Goal: Task Accomplishment & Management: Complete application form

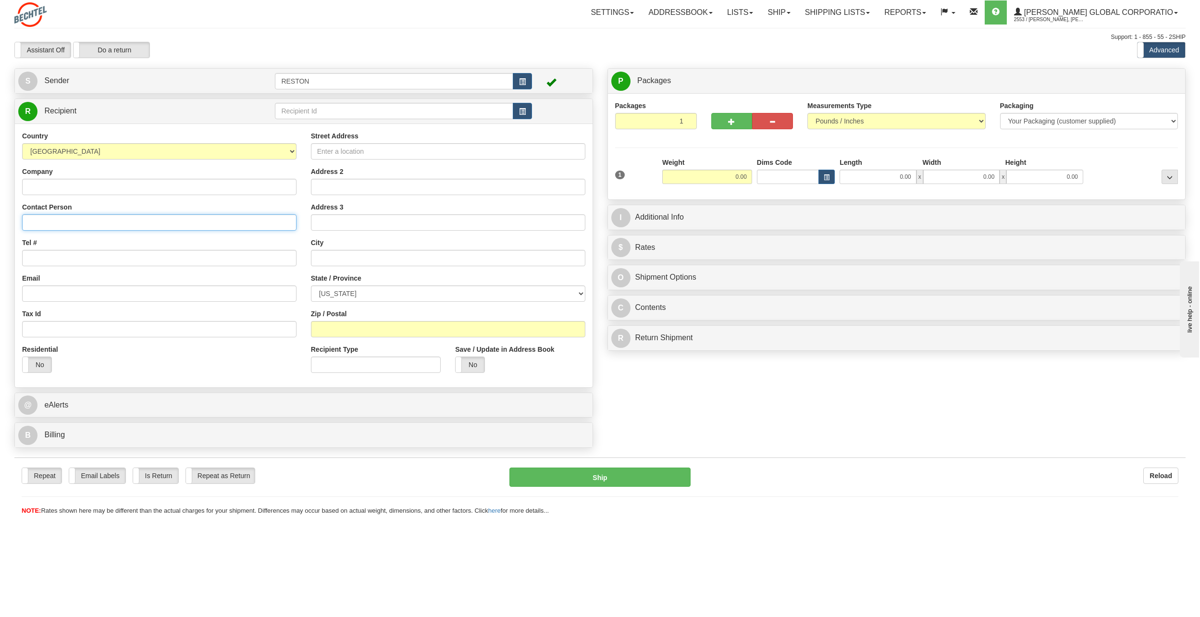
click at [99, 223] on input "Contact Person" at bounding box center [159, 222] width 274 height 16
paste input "[PERSON_NAME]"
type input "[PERSON_NAME]"
click at [110, 83] on link "S Sender" at bounding box center [146, 81] width 257 height 20
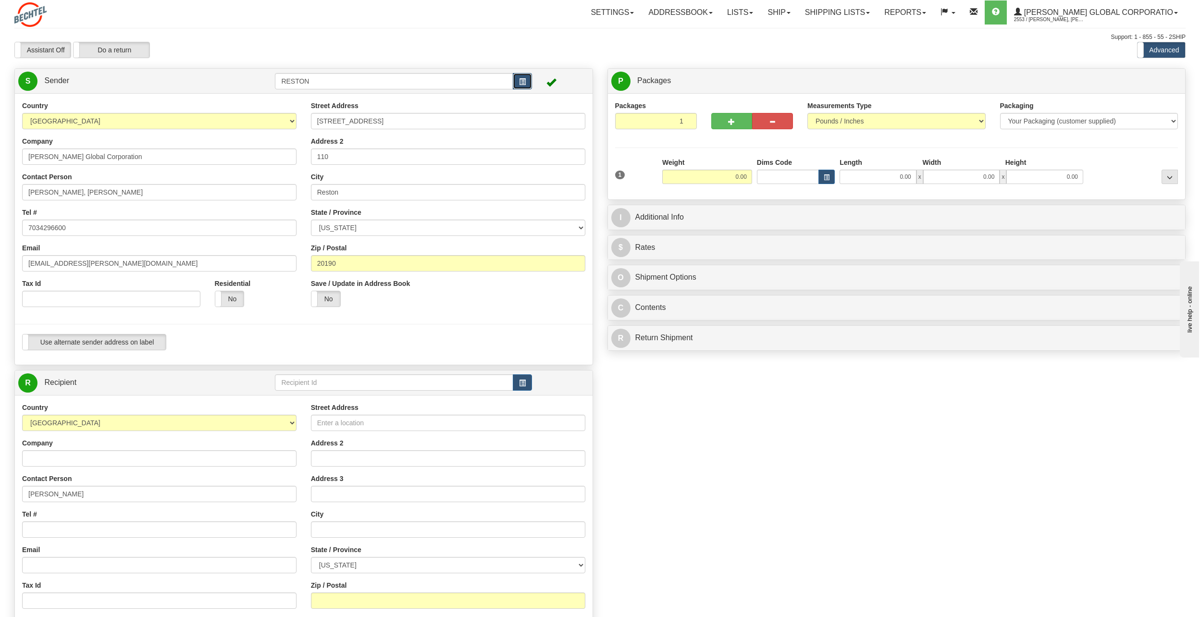
click at [526, 83] on button "button" at bounding box center [522, 81] width 19 height 16
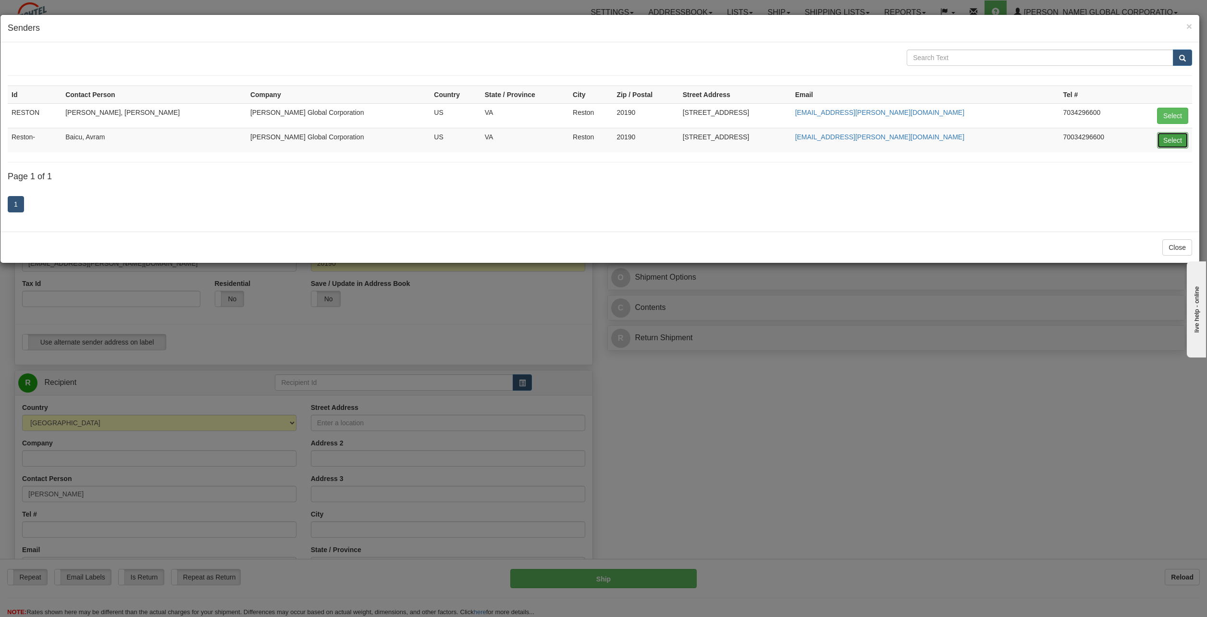
click at [1172, 139] on button "Select" at bounding box center [1172, 140] width 31 height 16
type input "Reston-"
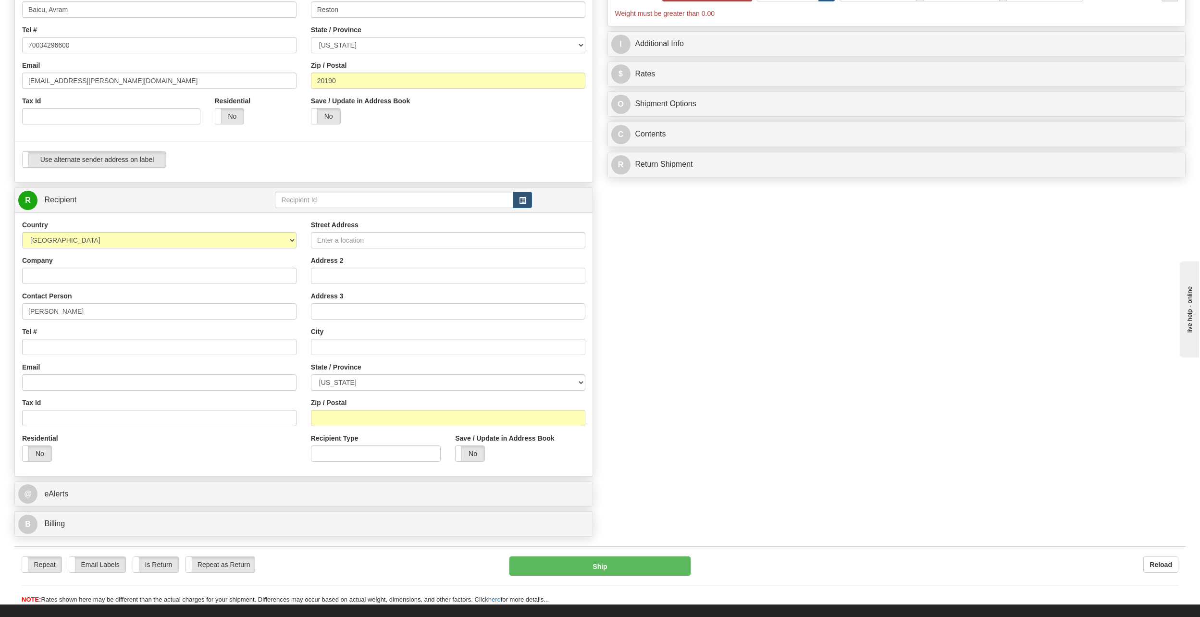
scroll to position [192, 0]
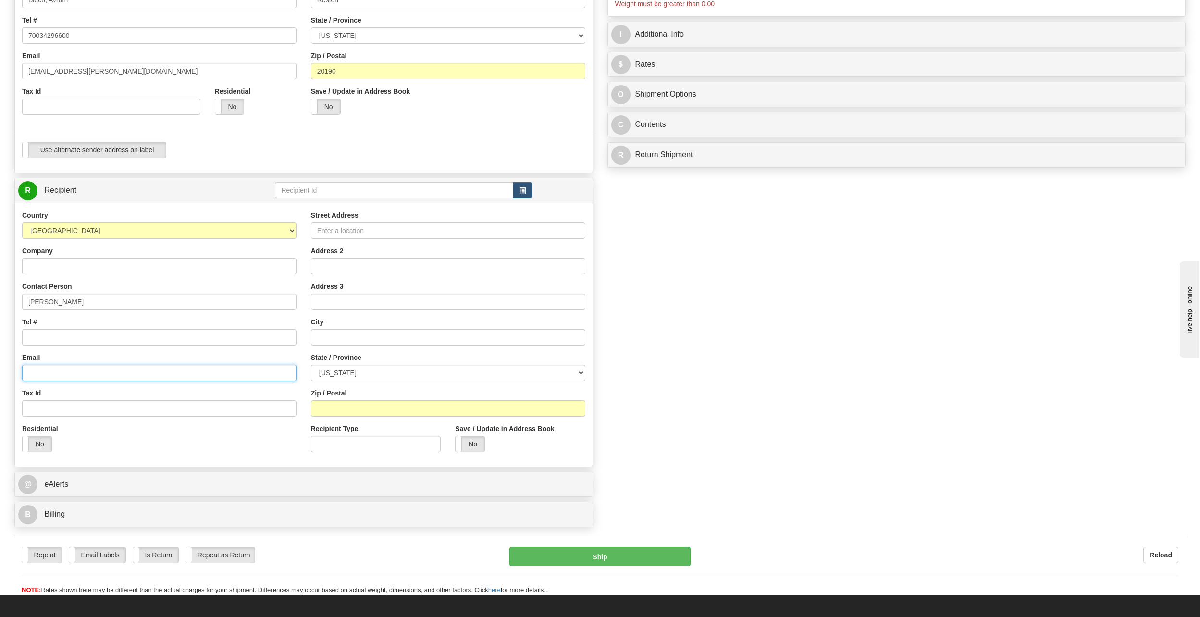
click at [44, 375] on input "Email" at bounding box center [159, 373] width 274 height 16
paste input "[EMAIL_ADDRESS][PERSON_NAME][DOMAIN_NAME]"
type input "[EMAIL_ADDRESS][PERSON_NAME][DOMAIN_NAME]"
click at [390, 230] on input "Street Address" at bounding box center [448, 231] width 274 height 16
paste input "[STREET_ADDRESS][PERSON_NAME]"
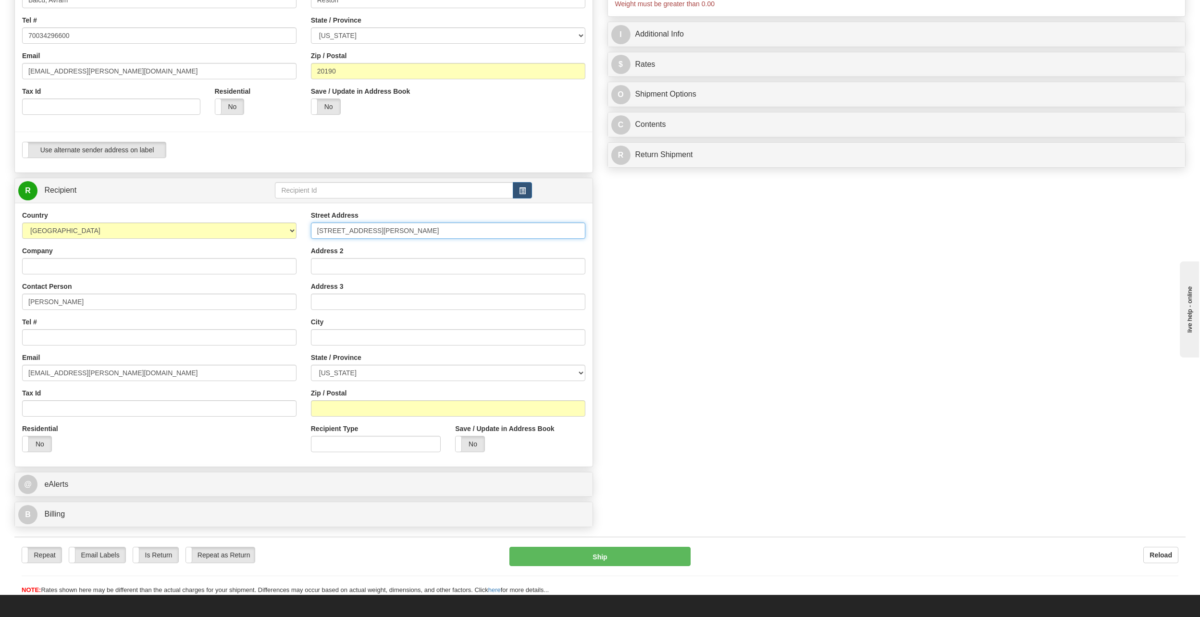
type input "[STREET_ADDRESS][PERSON_NAME]"
click at [873, 435] on div "Create a label for the return Create Pickup Without Label S" at bounding box center [600, 204] width 1186 height 656
click at [459, 240] on div "Street Address [STREET_ADDRESS][PERSON_NAME] Address 2 Address 3 City State / P…" at bounding box center [448, 335] width 289 height 249
drag, startPoint x: 402, startPoint y: 232, endPoint x: 360, endPoint y: 237, distance: 42.1
click at [360, 237] on input "[STREET_ADDRESS][PERSON_NAME]" at bounding box center [448, 231] width 274 height 16
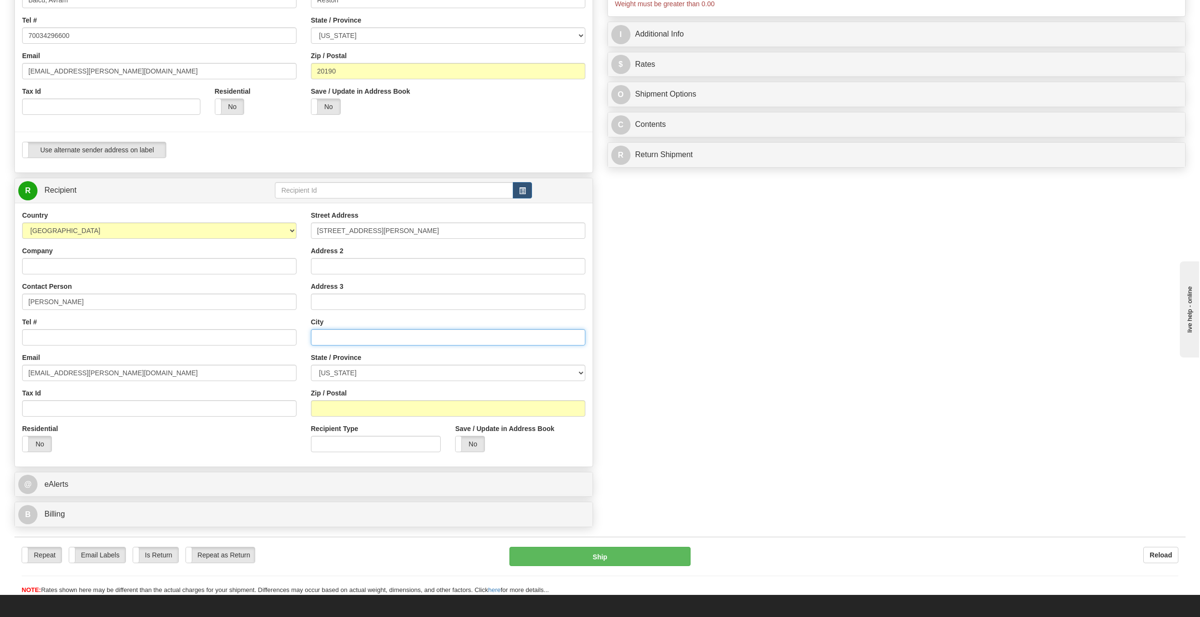
click at [330, 335] on input "text" at bounding box center [448, 337] width 274 height 16
paste input "North [PERSON_NAME]"
type input "North [PERSON_NAME]"
drag, startPoint x: 402, startPoint y: 227, endPoint x: 357, endPoint y: 232, distance: 45.0
click at [357, 232] on input "[STREET_ADDRESS][PERSON_NAME]" at bounding box center [448, 231] width 274 height 16
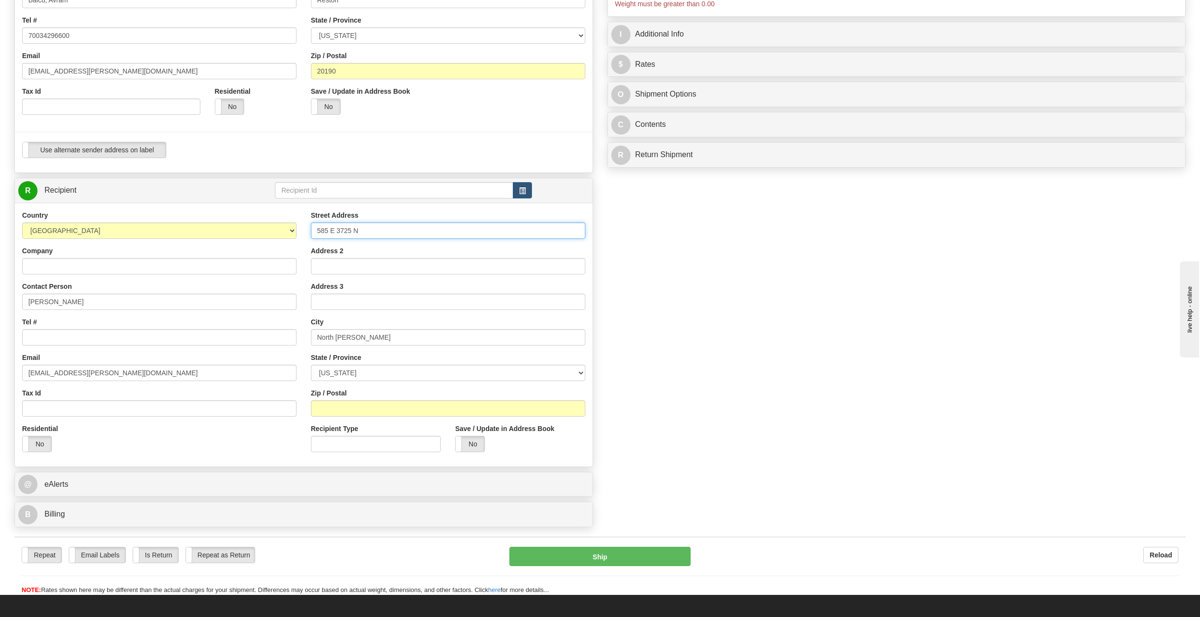
type input "585 E 3725 N"
click at [404, 376] on select "[US_STATE] [US_STATE] [US_STATE] [US_STATE] Armed Forces America Armed Forces E…" at bounding box center [448, 373] width 274 height 16
select select "UT"
click at [311, 365] on select "[US_STATE] [US_STATE] [US_STATE] [US_STATE] Armed Forces America Armed Forces E…" at bounding box center [448, 373] width 274 height 16
click at [337, 409] on input "Zip / Postal" at bounding box center [448, 408] width 274 height 16
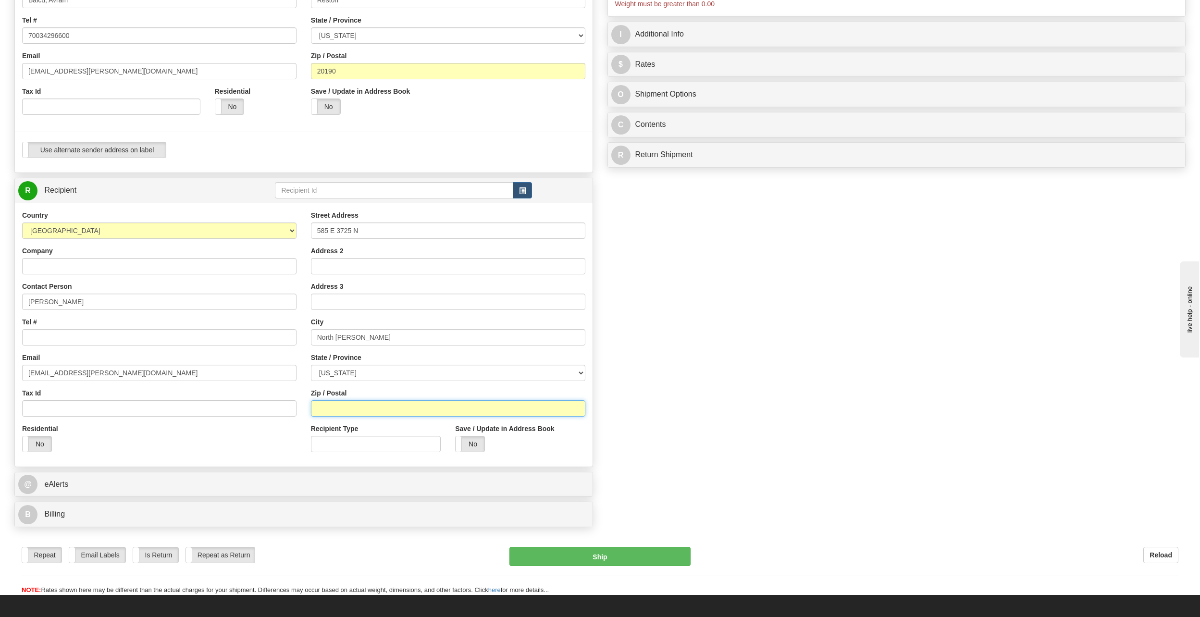
paste input "84414"
type input "84414"
click at [59, 336] on input "Tel #" at bounding box center [159, 337] width 274 height 16
paste input "[PHONE_NUMBER]"
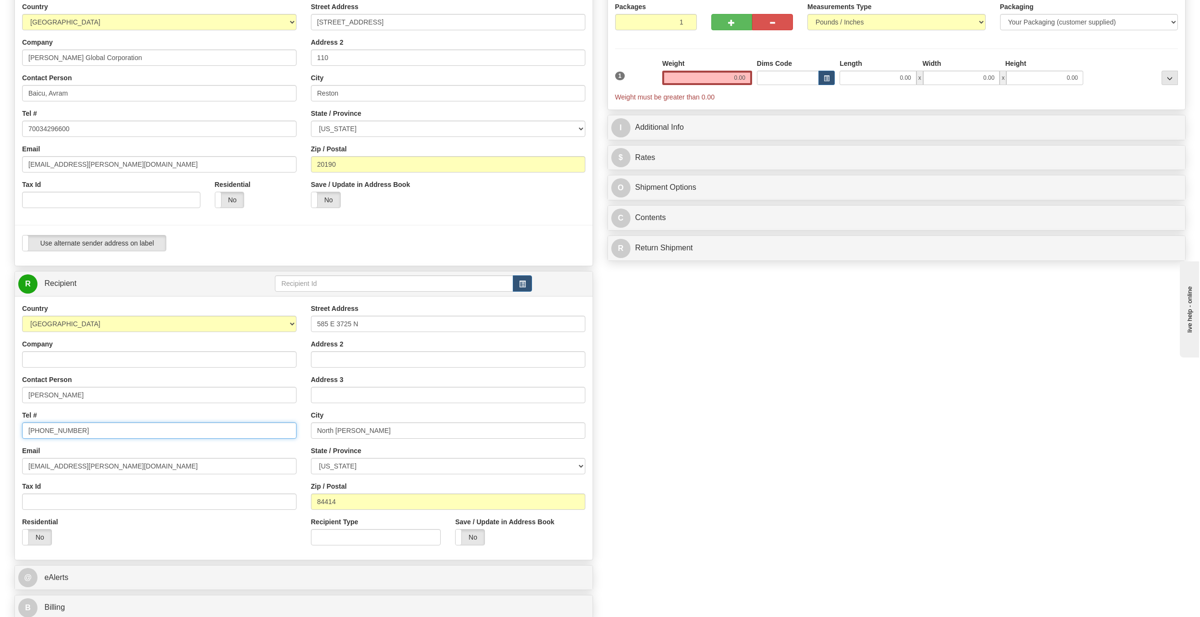
scroll to position [48, 0]
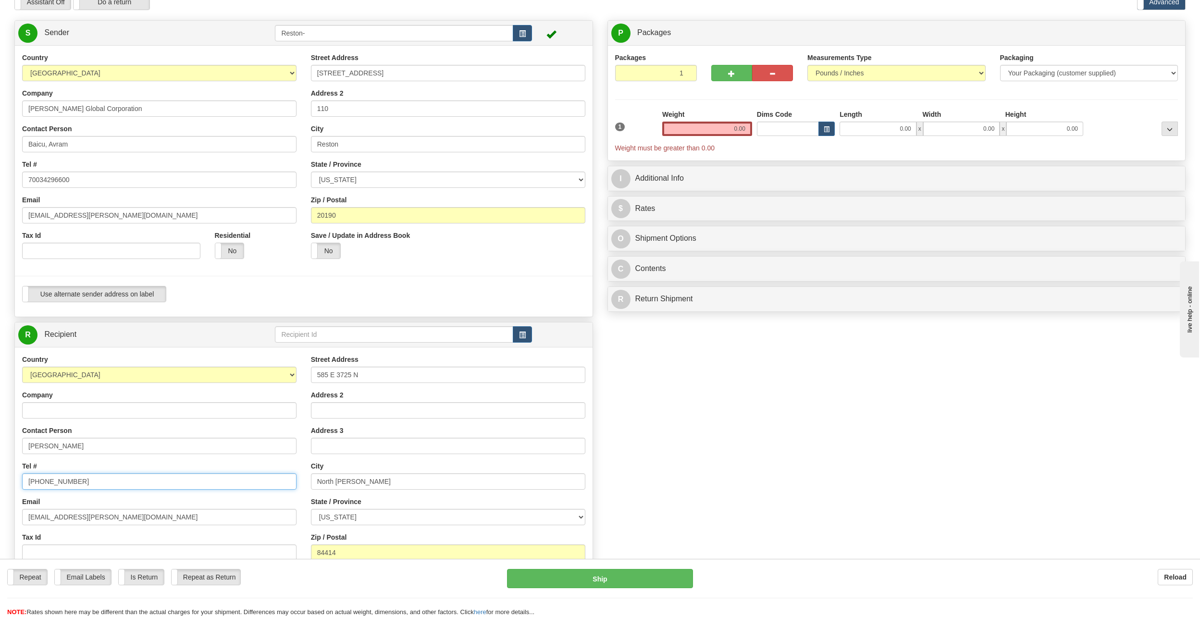
type input "[PHONE_NUMBER]"
click at [732, 126] on input "0.00" at bounding box center [707, 129] width 90 height 14
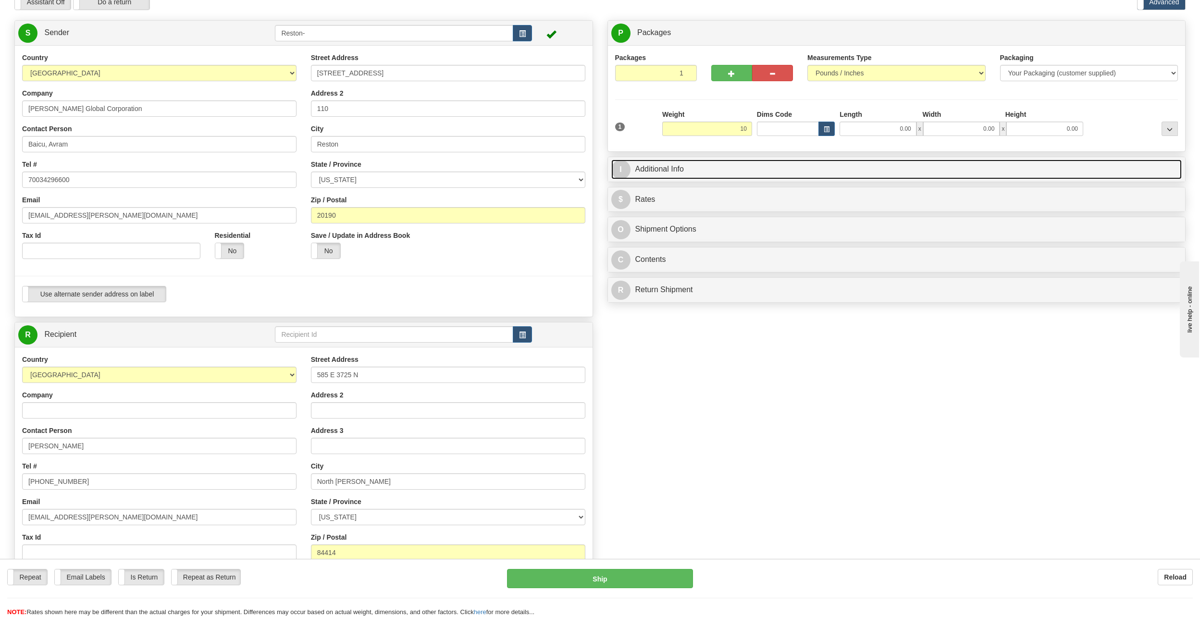
type input "10.00"
click at [705, 166] on link "I Additional Info" at bounding box center [896, 170] width 571 height 20
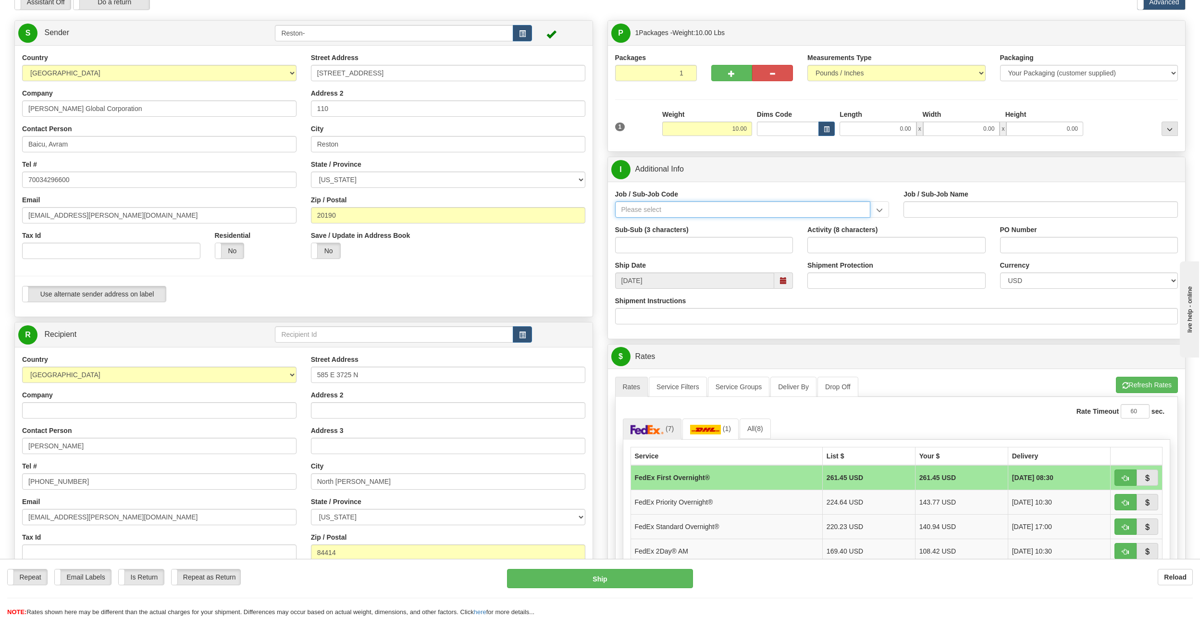
click at [827, 214] on input "Job / Sub-Job Code" at bounding box center [743, 209] width 256 height 16
paste input "50488-250"
type input "50488-250"
click at [814, 223] on div "50488-250" at bounding box center [741, 224] width 246 height 11
type input "IT-GEN. USER SERVICE - RESTON"
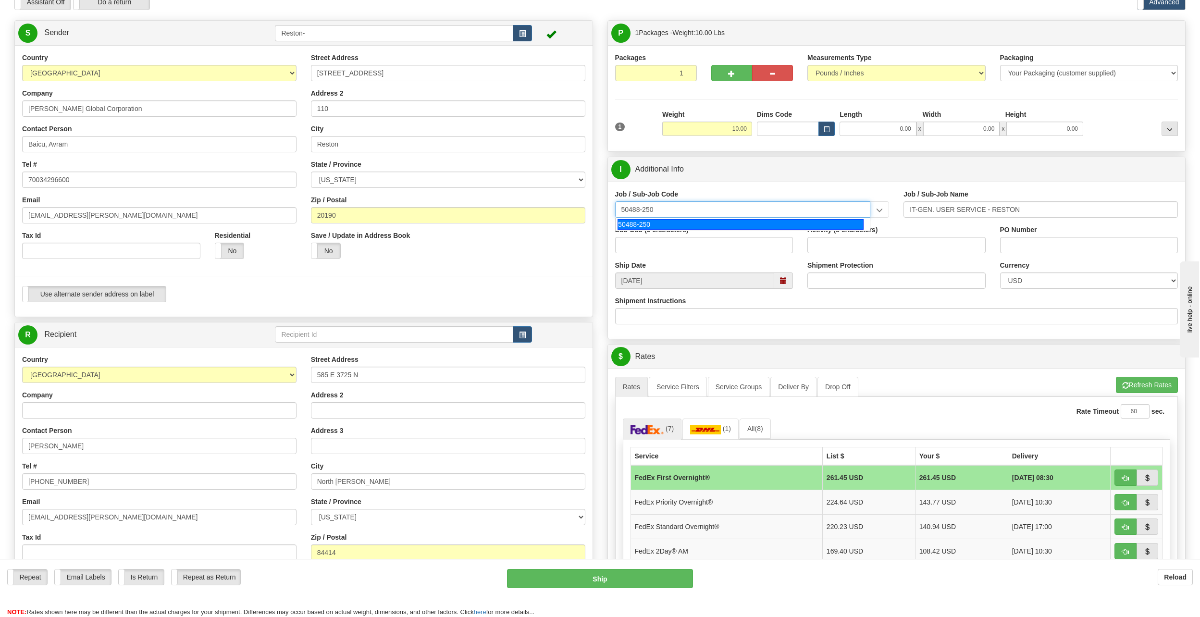
type input "50488-250"
click at [837, 279] on input "Shipment Protection" at bounding box center [896, 281] width 178 height 16
type input "1400"
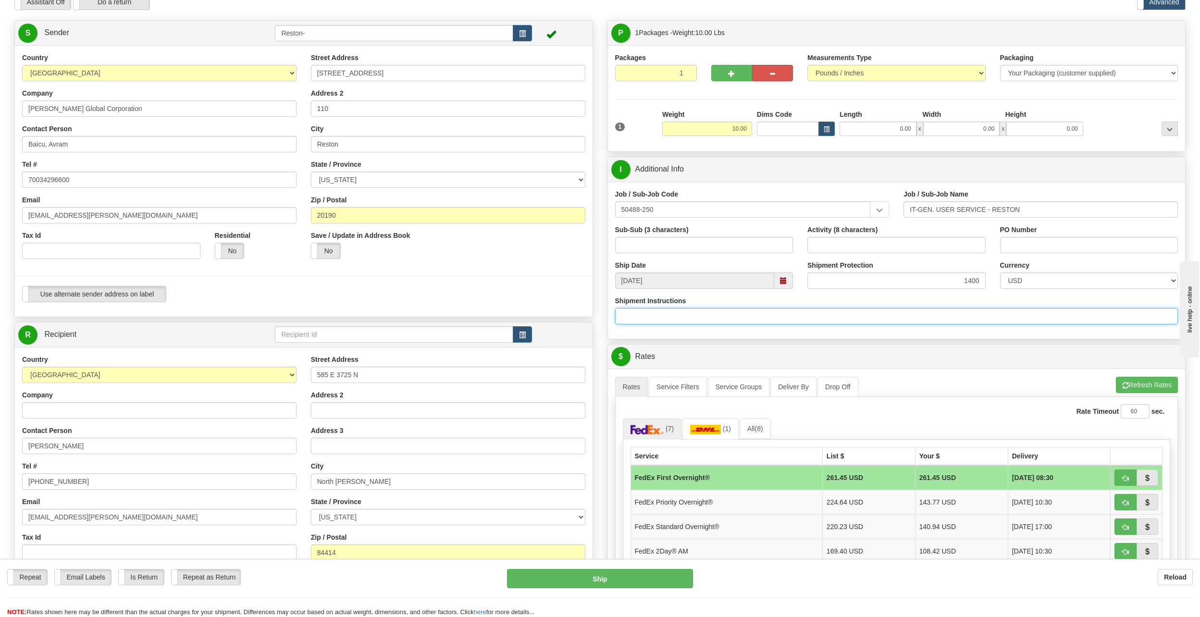
click at [714, 322] on input "Shipment Instructions" at bounding box center [896, 316] width 563 height 16
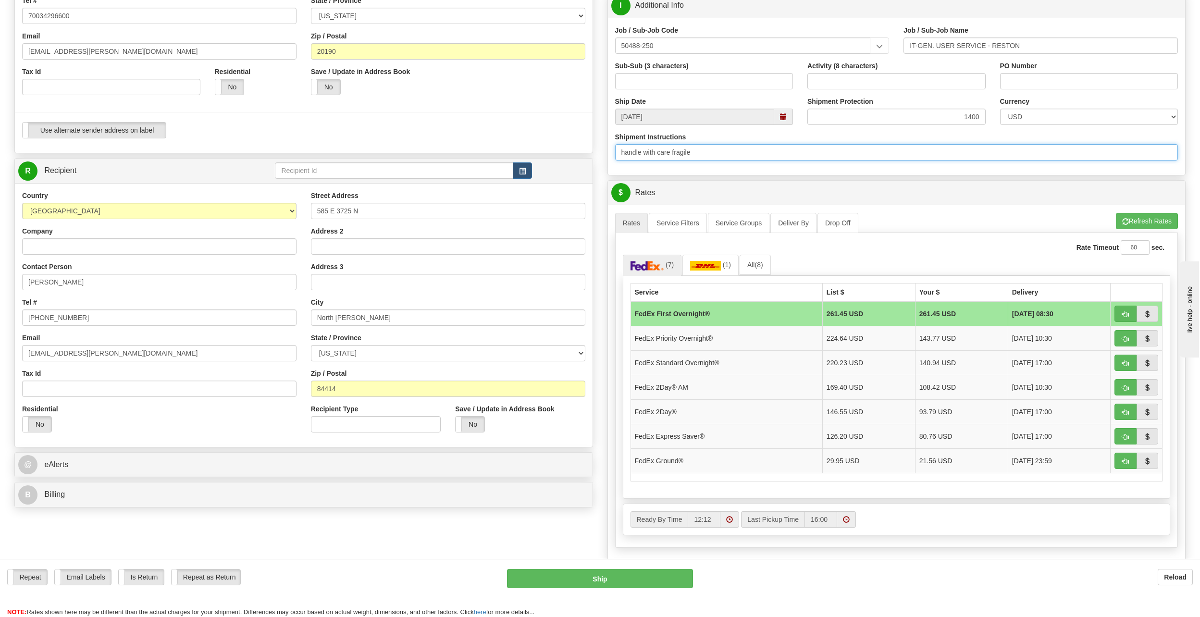
scroll to position [240, 0]
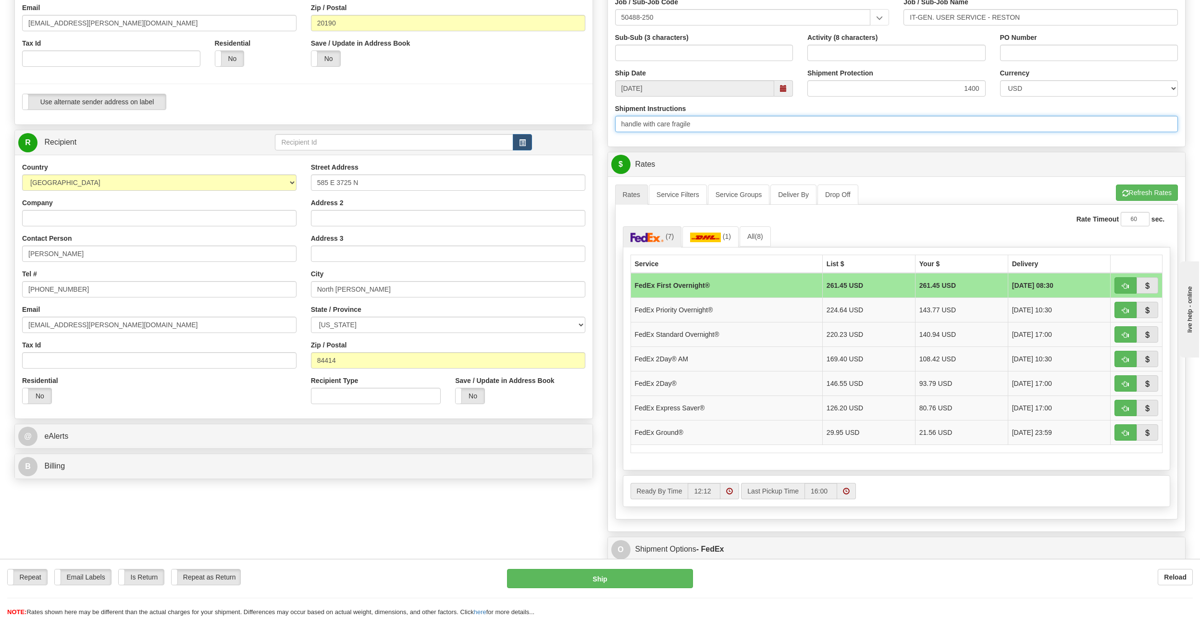
type input "handle with care fragile"
click at [967, 479] on div "Ready By Time 12:12 Last Pickup Time 16:00" at bounding box center [896, 491] width 547 height 31
click at [1132, 387] on button "button" at bounding box center [1126, 383] width 22 height 16
type input "03"
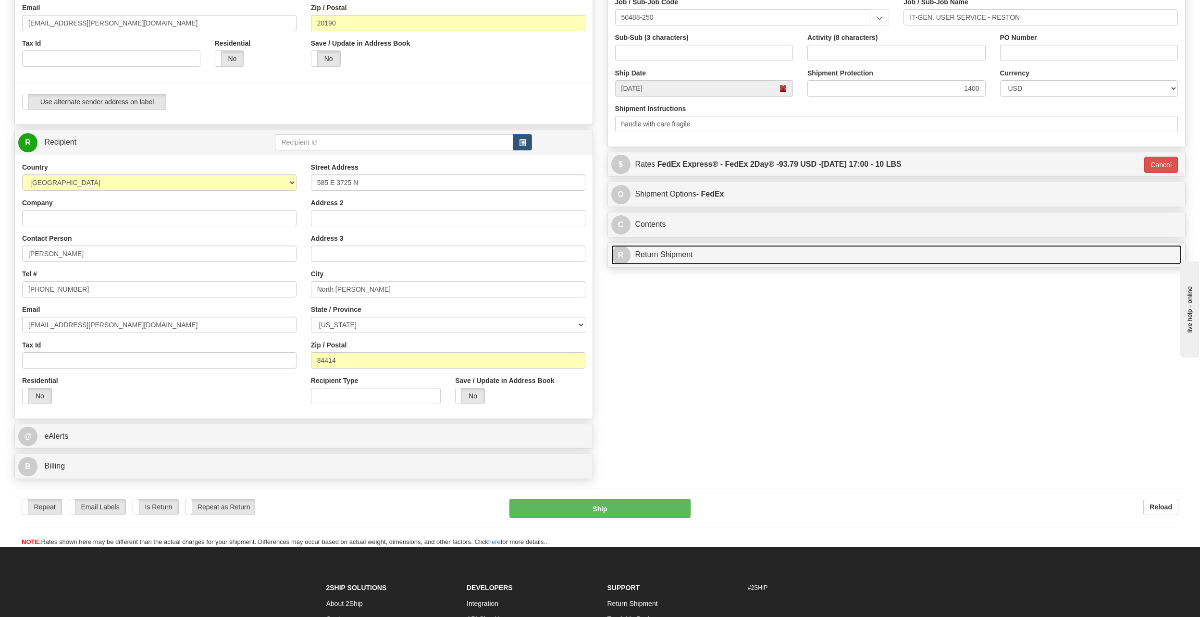
click at [666, 261] on link "R Return Shipment" at bounding box center [896, 255] width 571 height 20
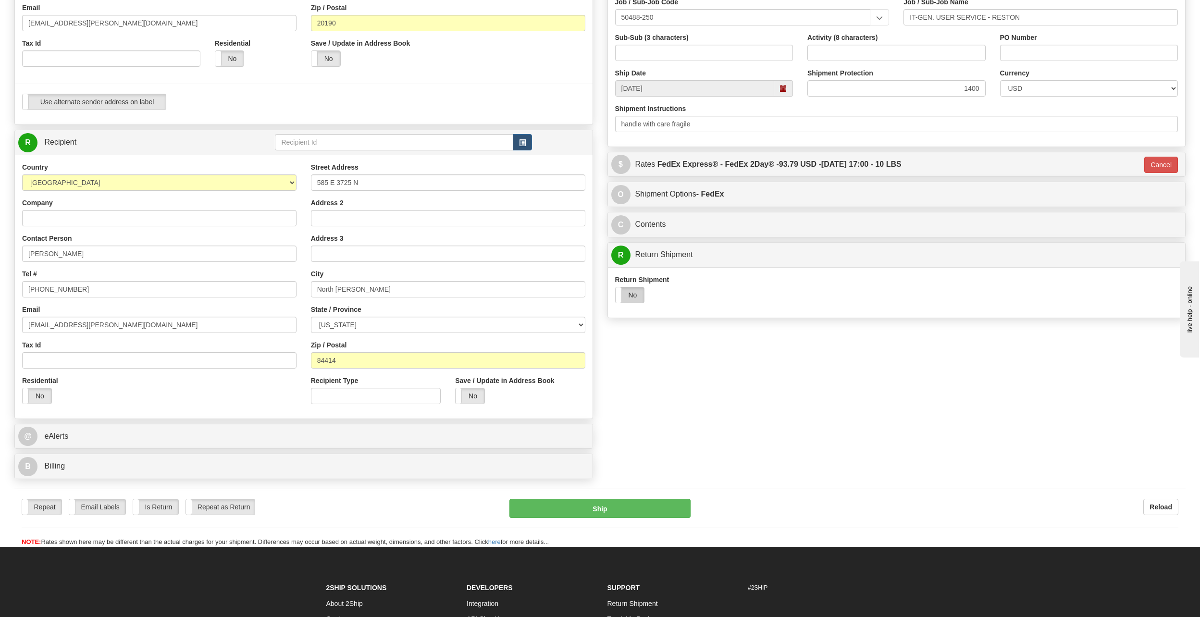
click at [635, 296] on label "No" at bounding box center [630, 294] width 29 height 15
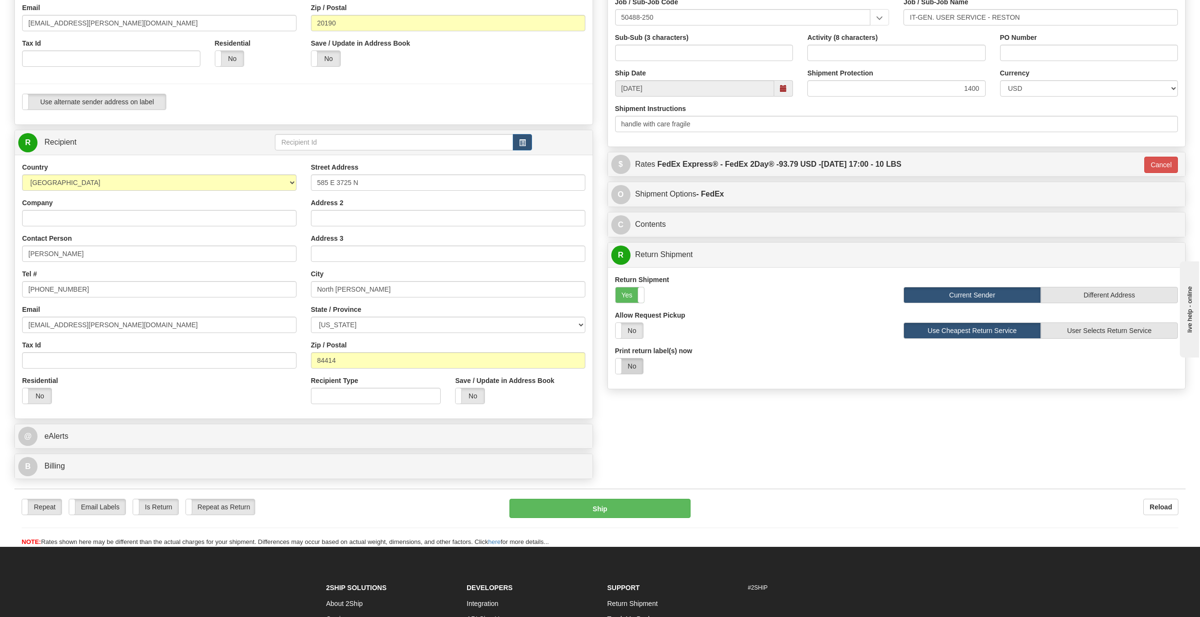
click at [627, 362] on label "No" at bounding box center [629, 366] width 27 height 15
select select "1"
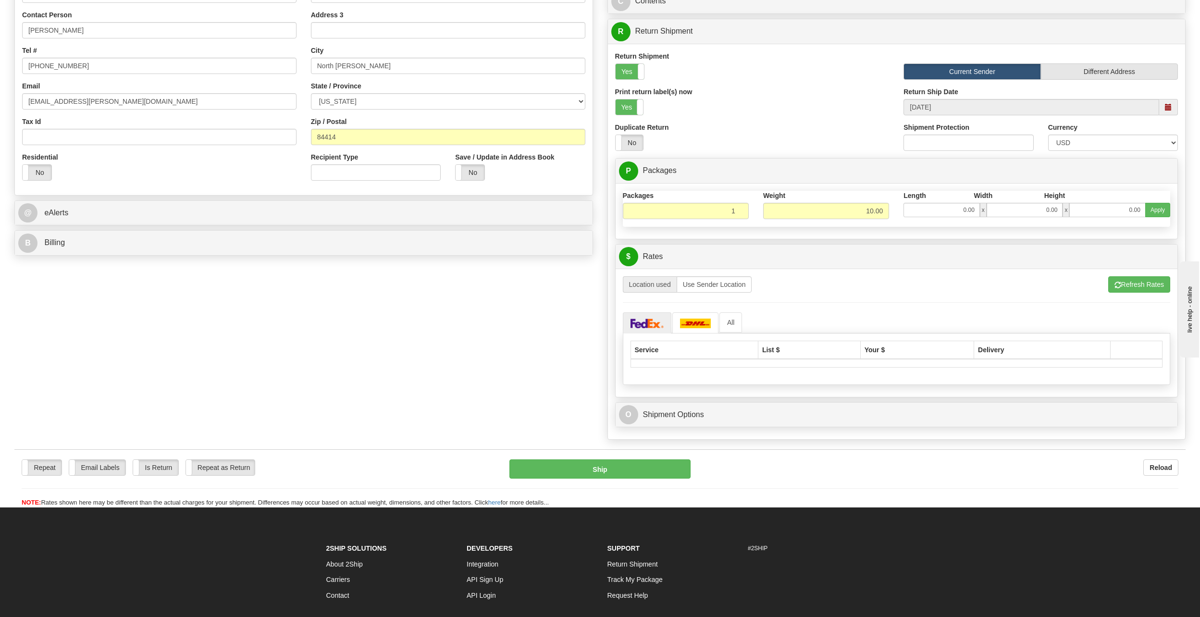
scroll to position [481, 0]
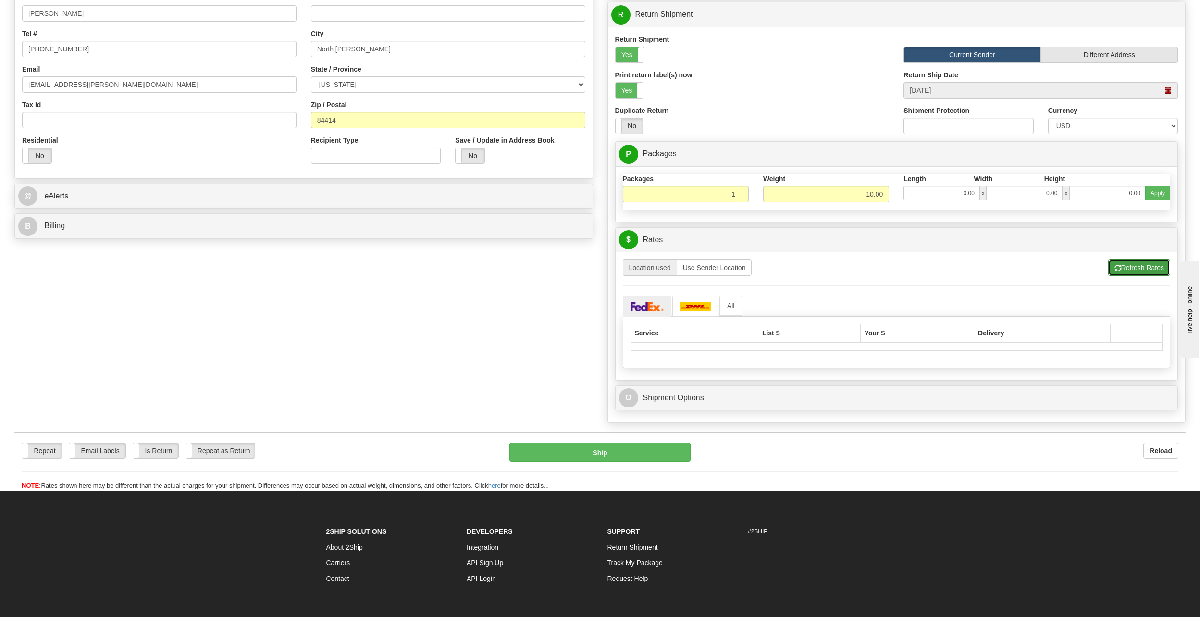
click at [1112, 264] on button "Refresh Rates" at bounding box center [1139, 268] width 62 height 16
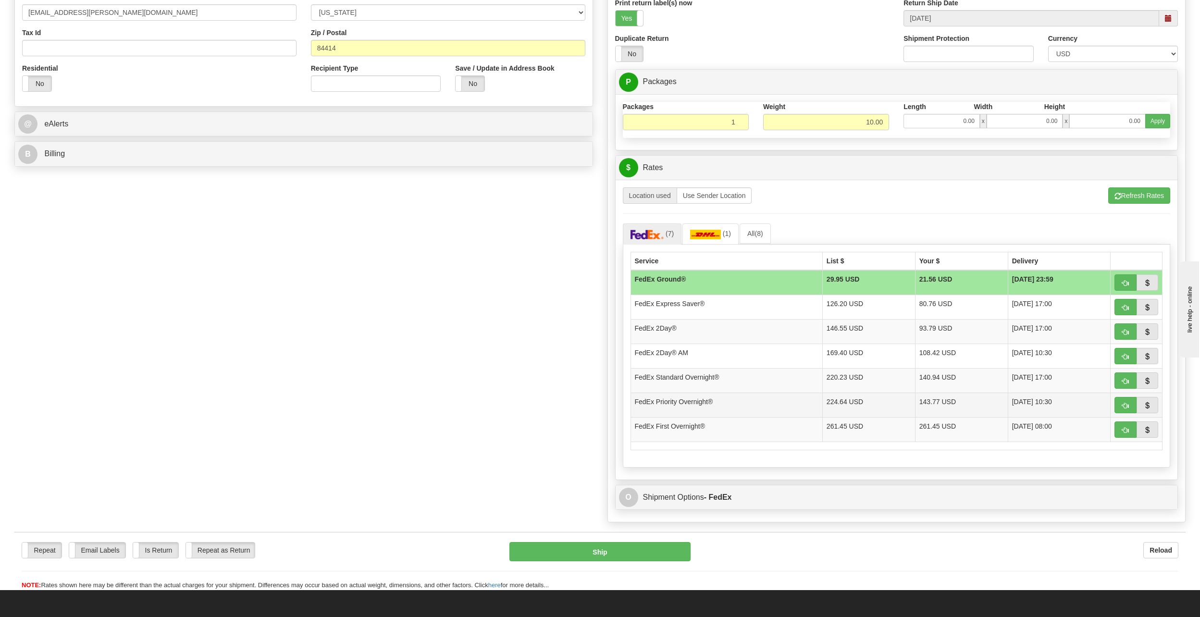
scroll to position [577, 0]
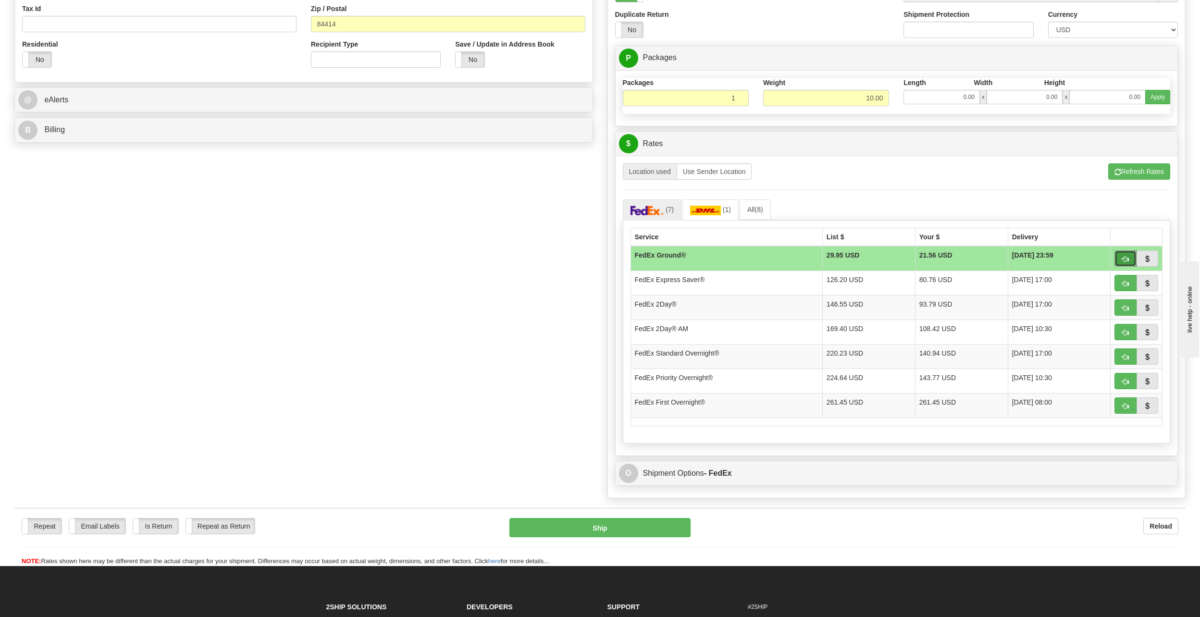
click at [1126, 259] on span "button" at bounding box center [1125, 259] width 7 height 6
type input "92"
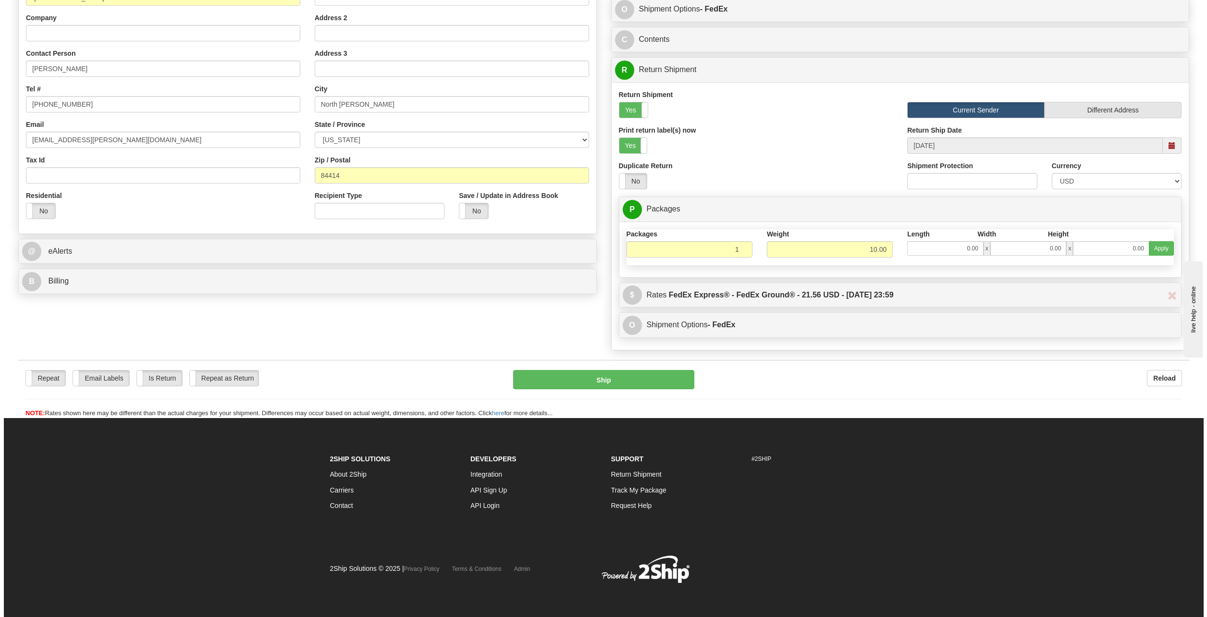
scroll to position [426, 0]
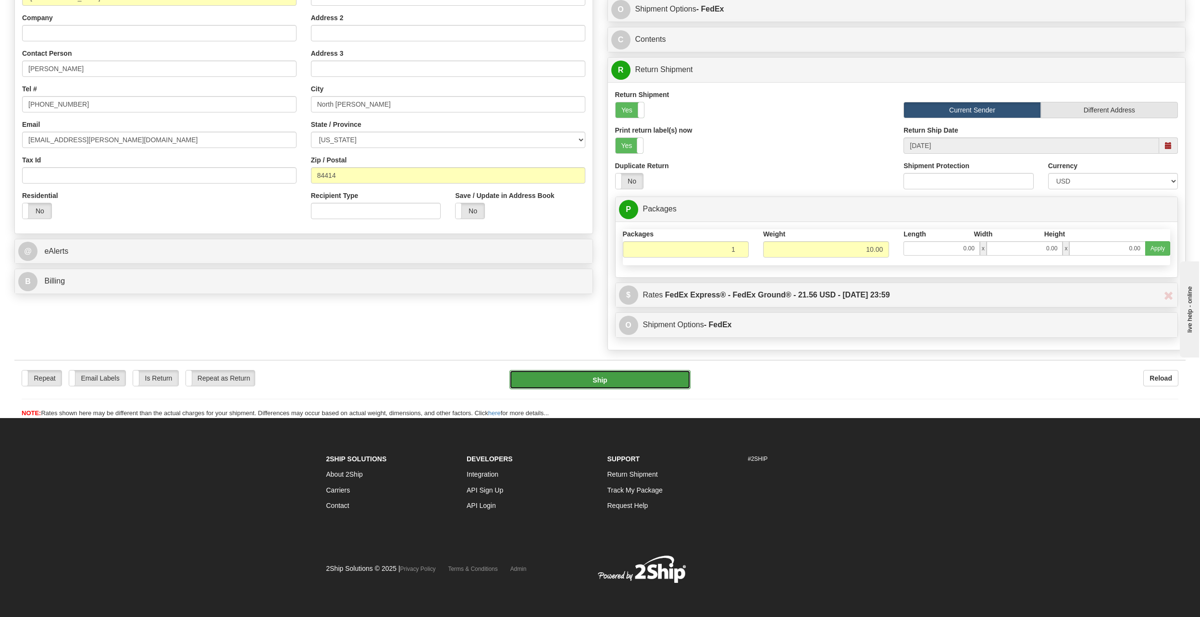
click at [634, 385] on button "Ship" at bounding box center [599, 379] width 181 height 19
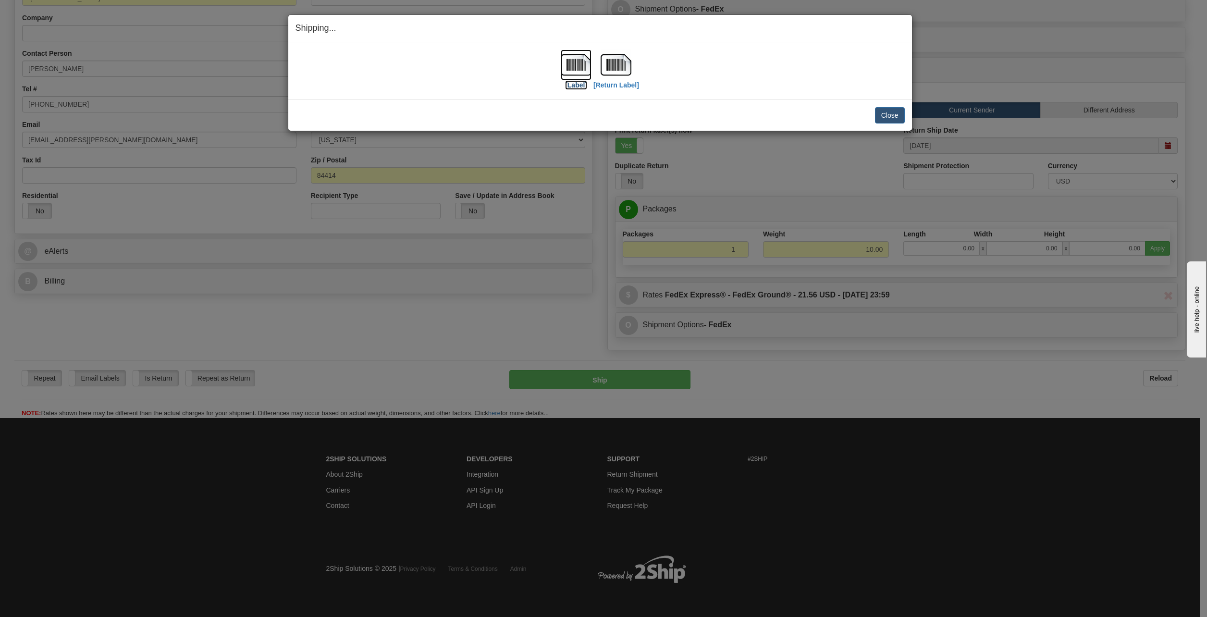
click at [578, 87] on label "[Label]" at bounding box center [576, 85] width 22 height 10
click at [610, 87] on label "[Return Label]" at bounding box center [617, 85] width 46 height 10
